Goal: Transaction & Acquisition: Book appointment/travel/reservation

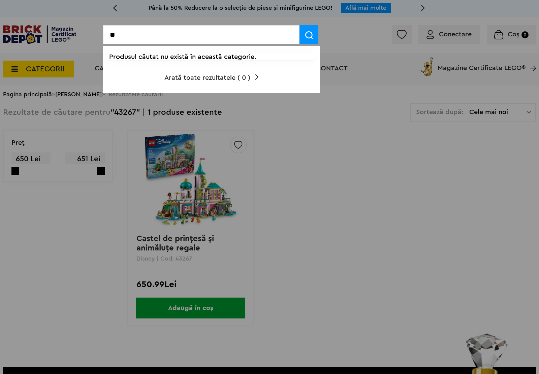
type input "*"
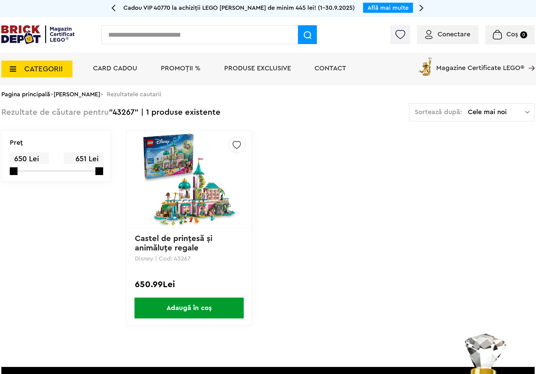
click at [216, 34] on input "text" at bounding box center [199, 34] width 196 height 19
type input "**********"
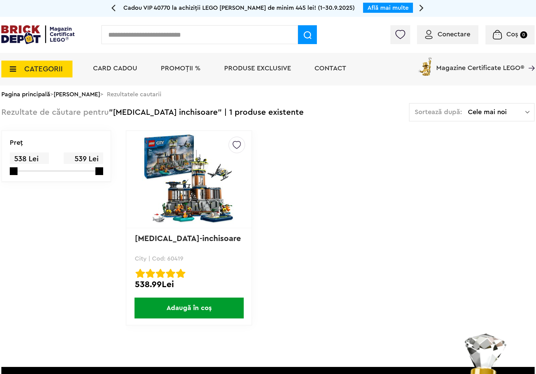
click at [182, 240] on link "Insula-inchisoare" at bounding box center [188, 239] width 106 height 8
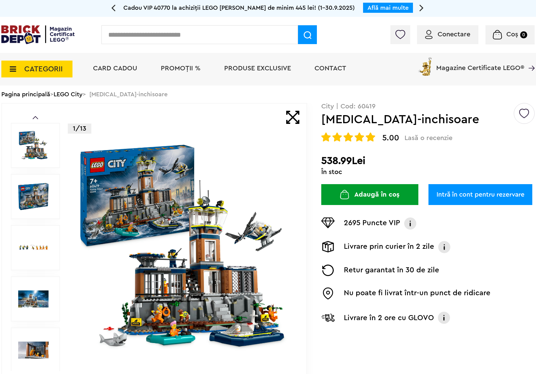
click at [494, 194] on link "Intră în cont pentru rezervare" at bounding box center [480, 194] width 104 height 21
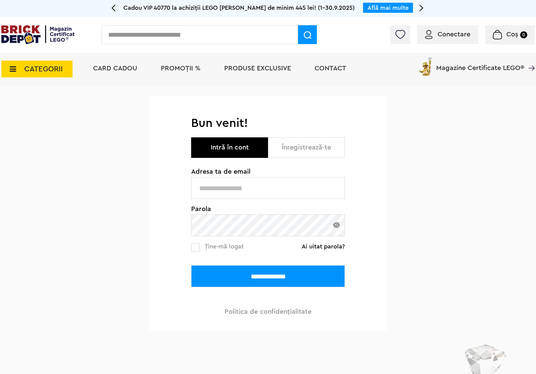
type input "**********"
click at [278, 277] on input "**********" at bounding box center [268, 277] width 154 height 22
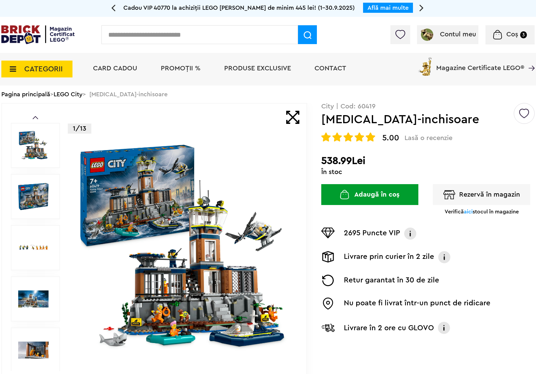
click at [459, 195] on button "Rezervă în magazin" at bounding box center [481, 194] width 97 height 21
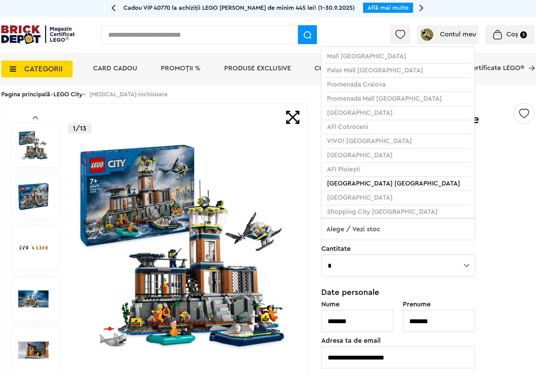
click at [394, 229] on span "Alege / Vezi stoc" at bounding box center [398, 230] width 153 height 22
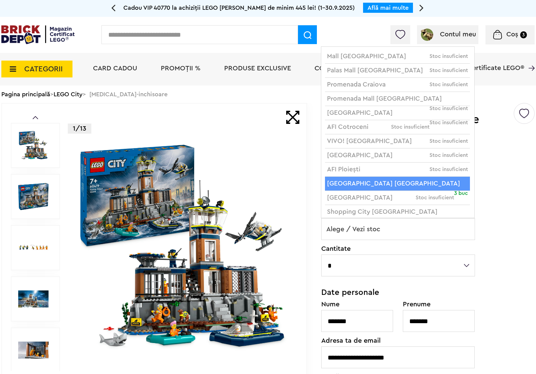
scroll to position [5, 0]
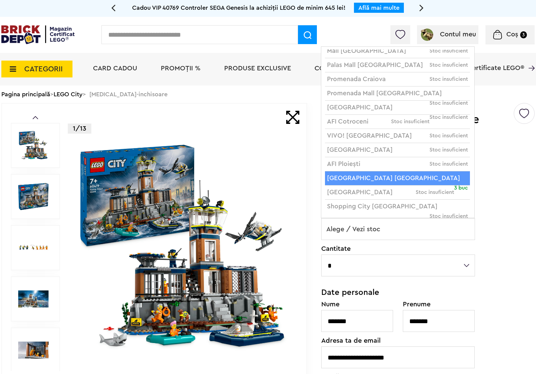
click at [374, 233] on span "Alege / Vezi stoc" at bounding box center [398, 230] width 153 height 22
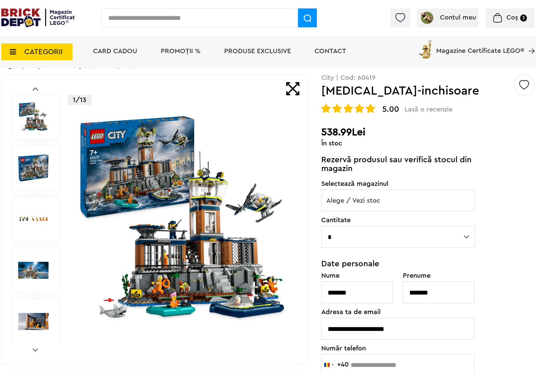
scroll to position [42, 0]
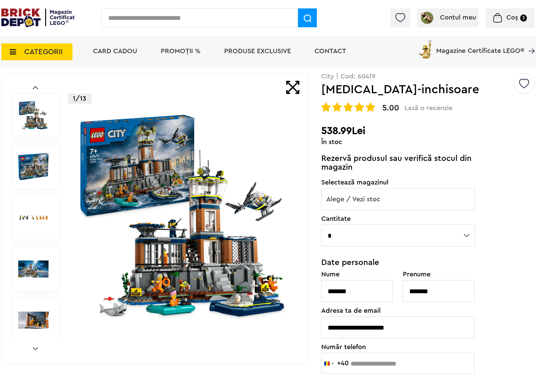
click at [145, 244] on img at bounding box center [183, 218] width 217 height 217
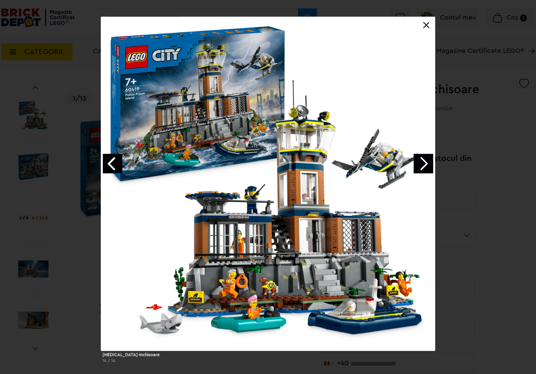
click at [422, 166] on link "Next image" at bounding box center [424, 164] width 20 height 20
click at [426, 166] on link "Next image" at bounding box center [424, 164] width 20 height 20
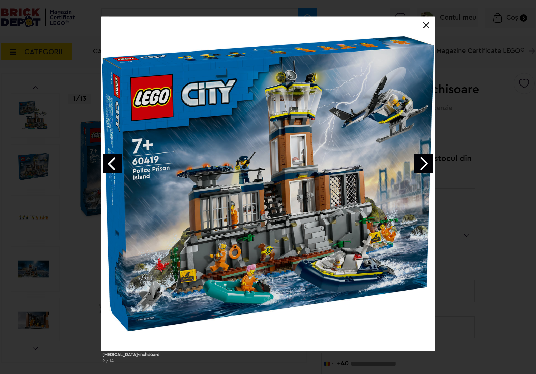
click at [426, 166] on link "Next image" at bounding box center [424, 164] width 20 height 20
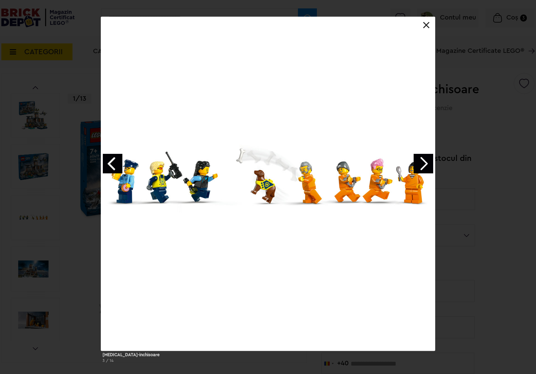
click at [426, 166] on link "Next image" at bounding box center [424, 164] width 20 height 20
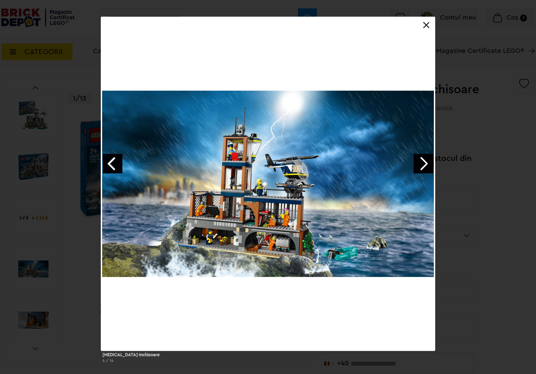
click at [426, 166] on link "Next image" at bounding box center [424, 164] width 20 height 20
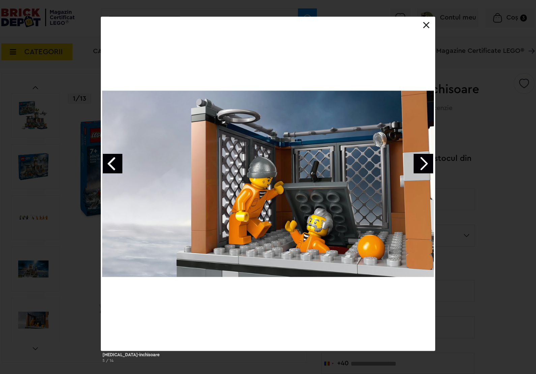
click at [119, 162] on link "Previous image" at bounding box center [113, 164] width 20 height 20
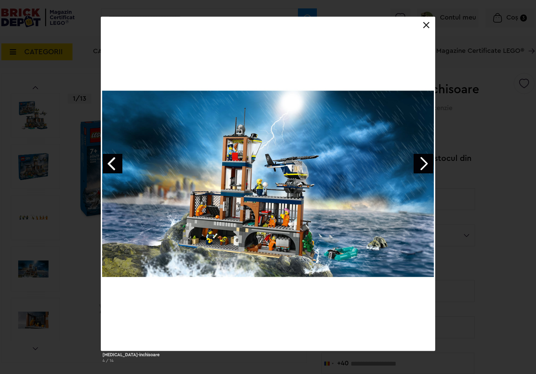
click at [423, 162] on link "Next image" at bounding box center [424, 164] width 20 height 20
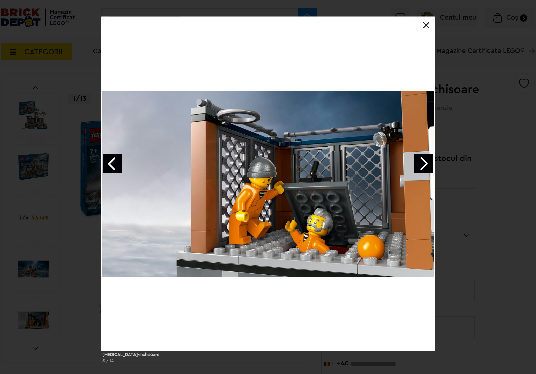
click at [423, 162] on link "Next image" at bounding box center [424, 164] width 20 height 20
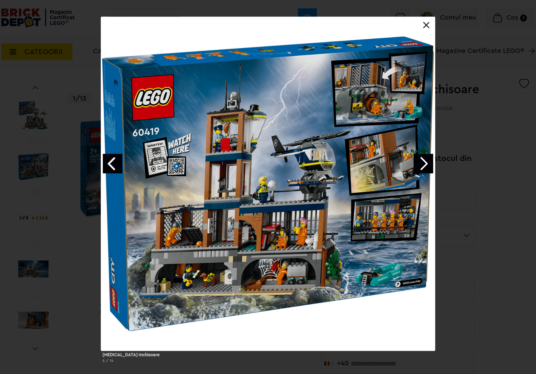
click at [426, 159] on link "Next image" at bounding box center [424, 164] width 20 height 20
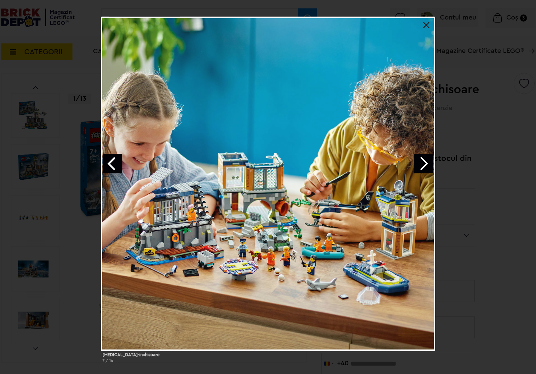
click at [426, 159] on link "Next image" at bounding box center [424, 164] width 20 height 20
